Goal: Navigation & Orientation: Find specific page/section

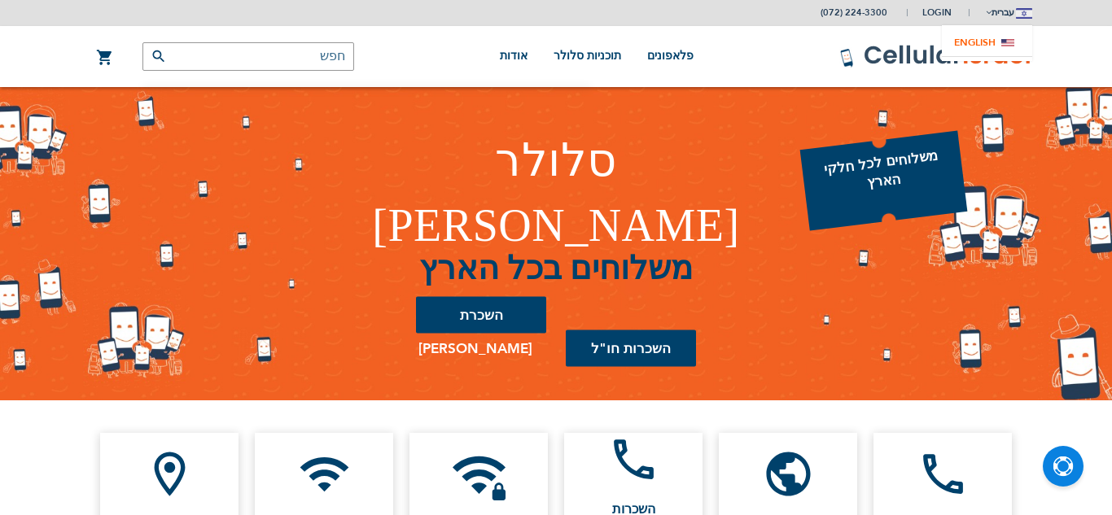
click at [985, 33] on link "english" at bounding box center [987, 43] width 90 height 28
click at [973, 47] on link "english" at bounding box center [987, 43] width 90 height 28
click at [978, 43] on link "english" at bounding box center [987, 43] width 90 height 28
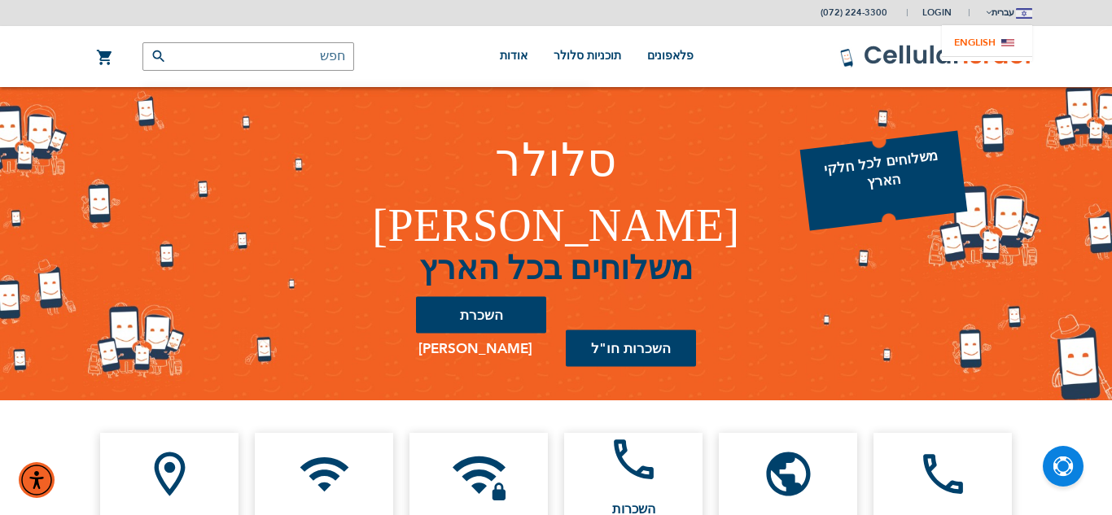
click at [994, 45] on link "english" at bounding box center [987, 43] width 90 height 28
